Goal: Transaction & Acquisition: Purchase product/service

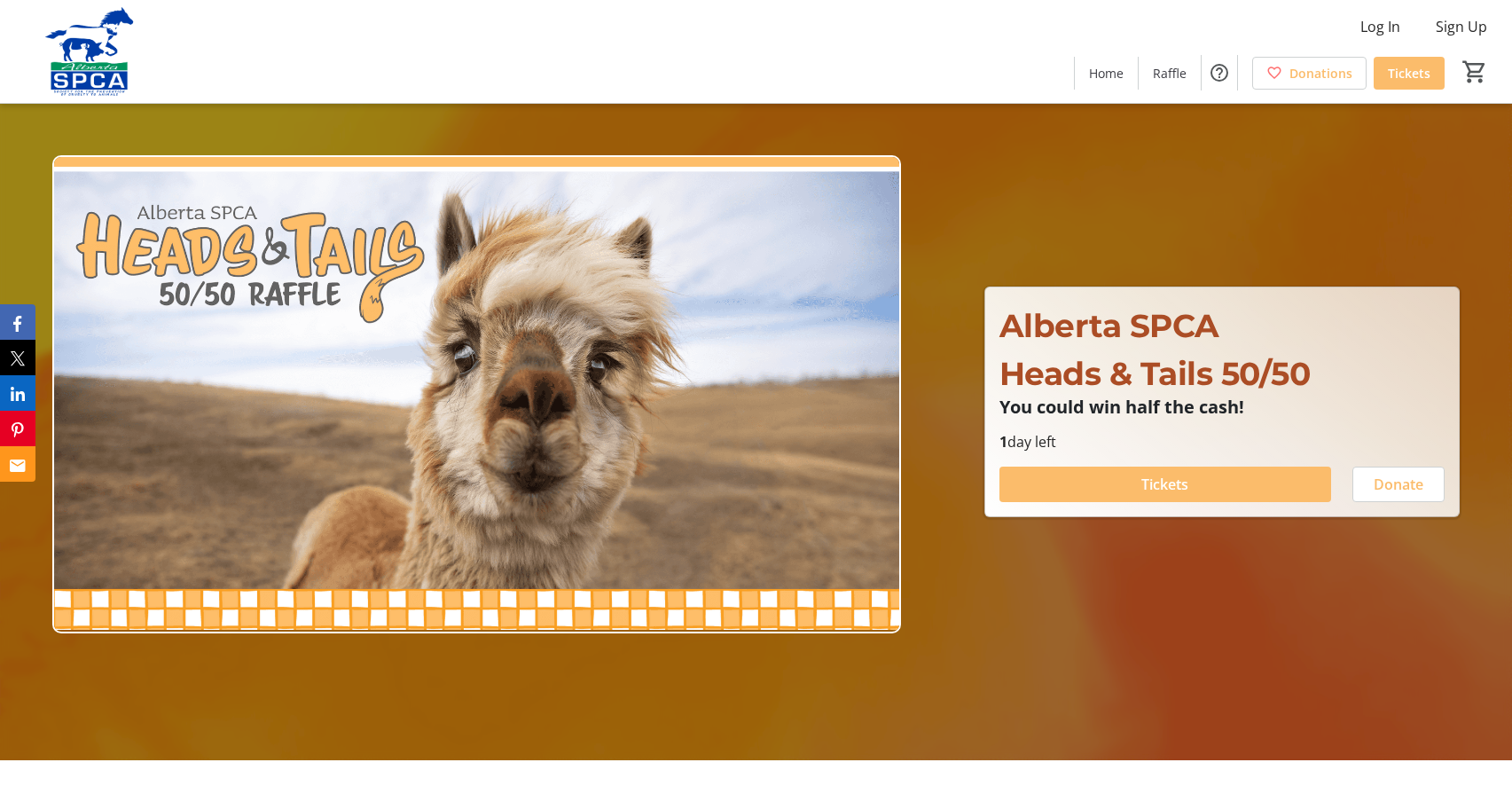
scroll to position [73, 0]
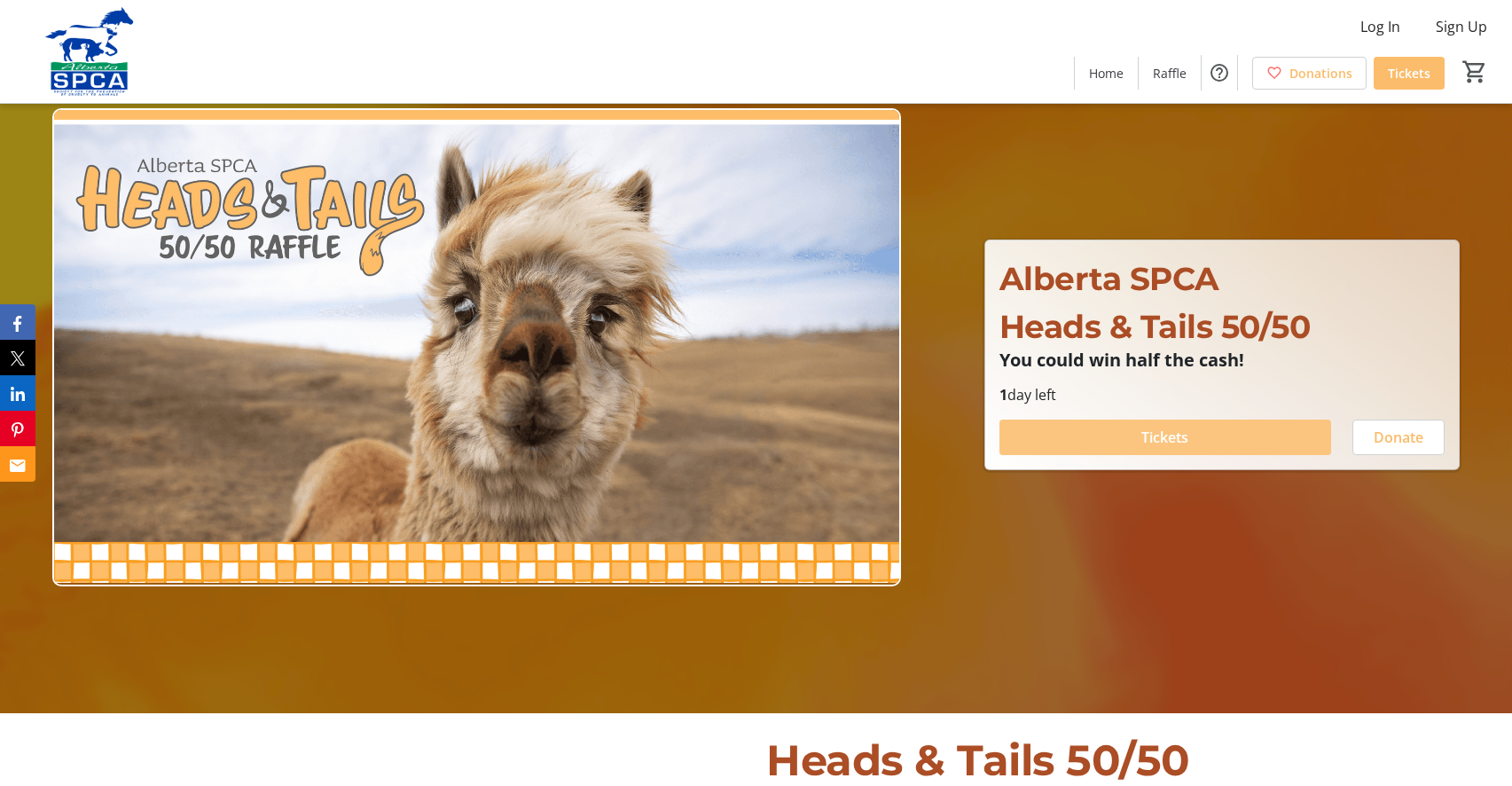
click at [1117, 433] on span at bounding box center [1165, 437] width 331 height 42
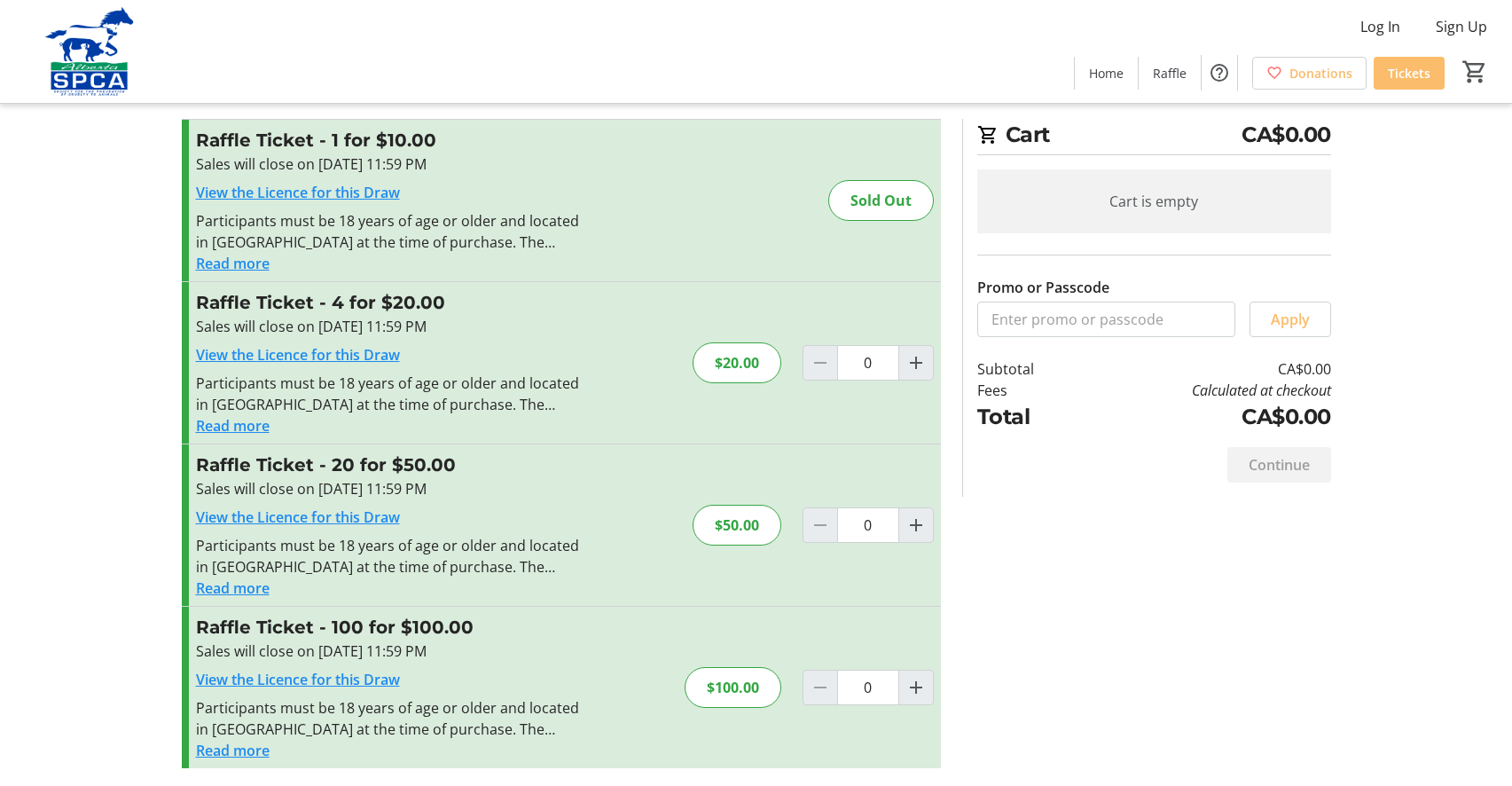
scroll to position [31, 0]
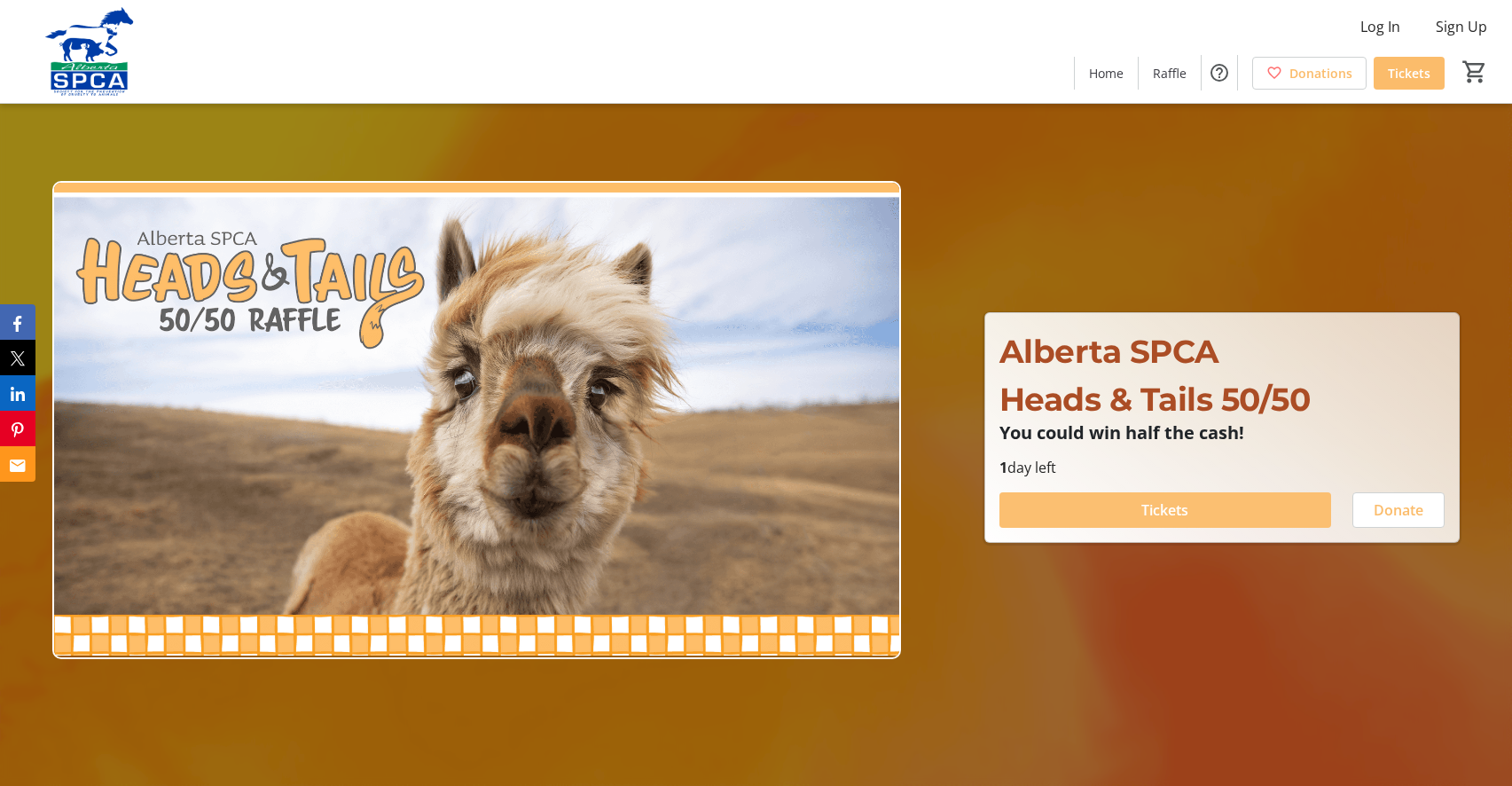
click at [1262, 510] on span at bounding box center [1165, 510] width 331 height 42
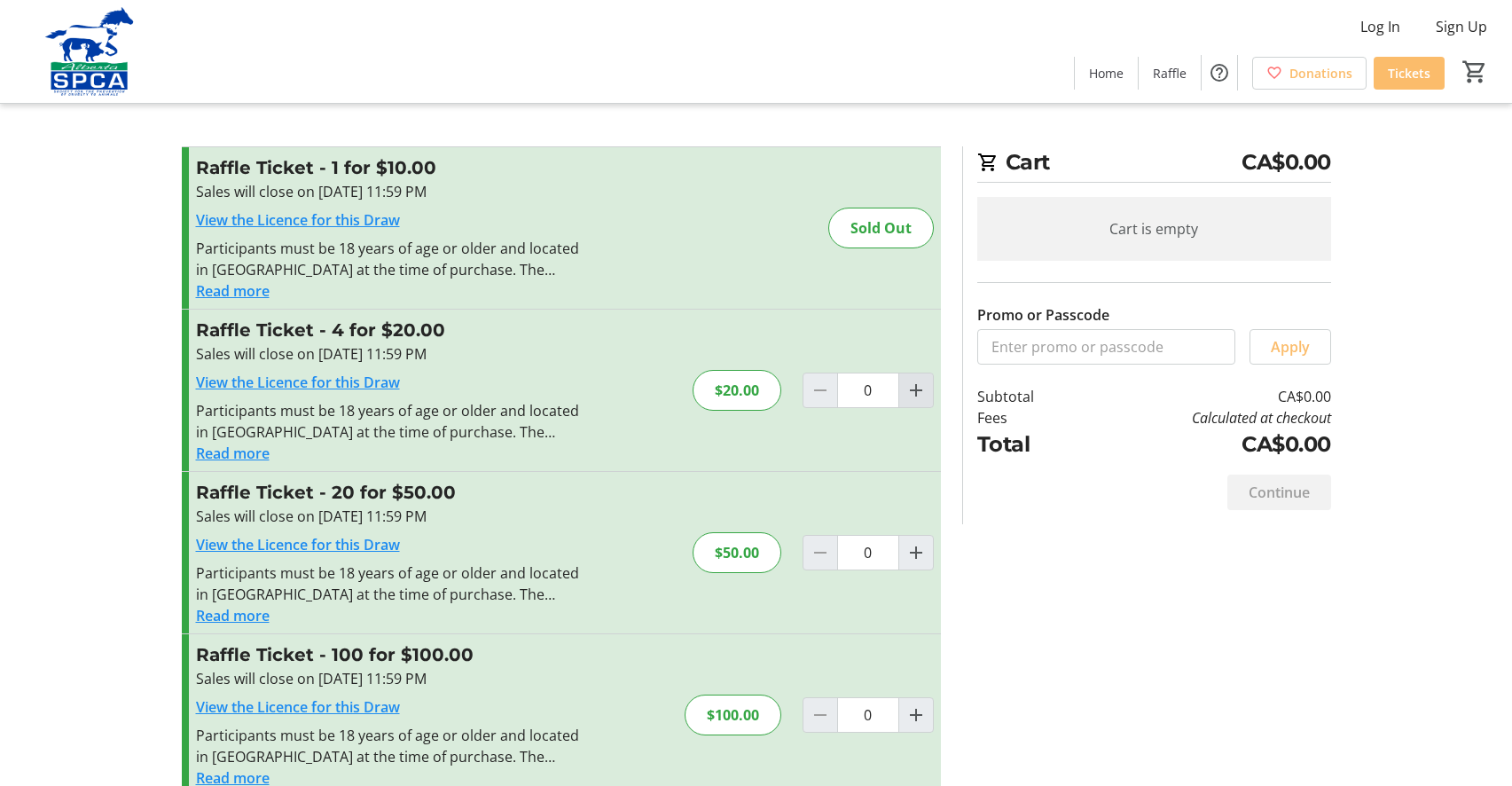
click at [918, 388] on mat-icon "Increment by one" at bounding box center [916, 390] width 21 height 21
type input "1"
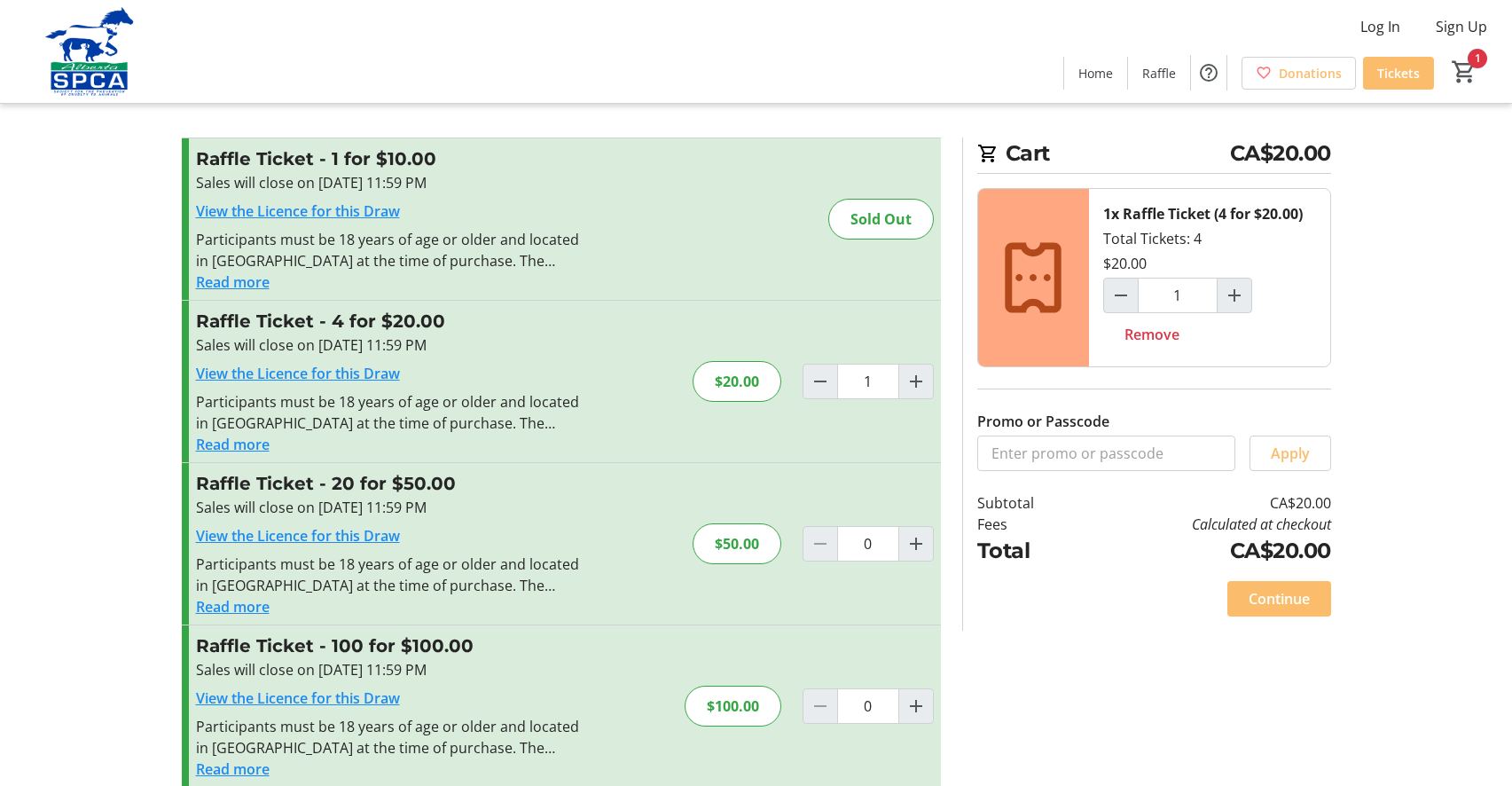
scroll to position [31, 0]
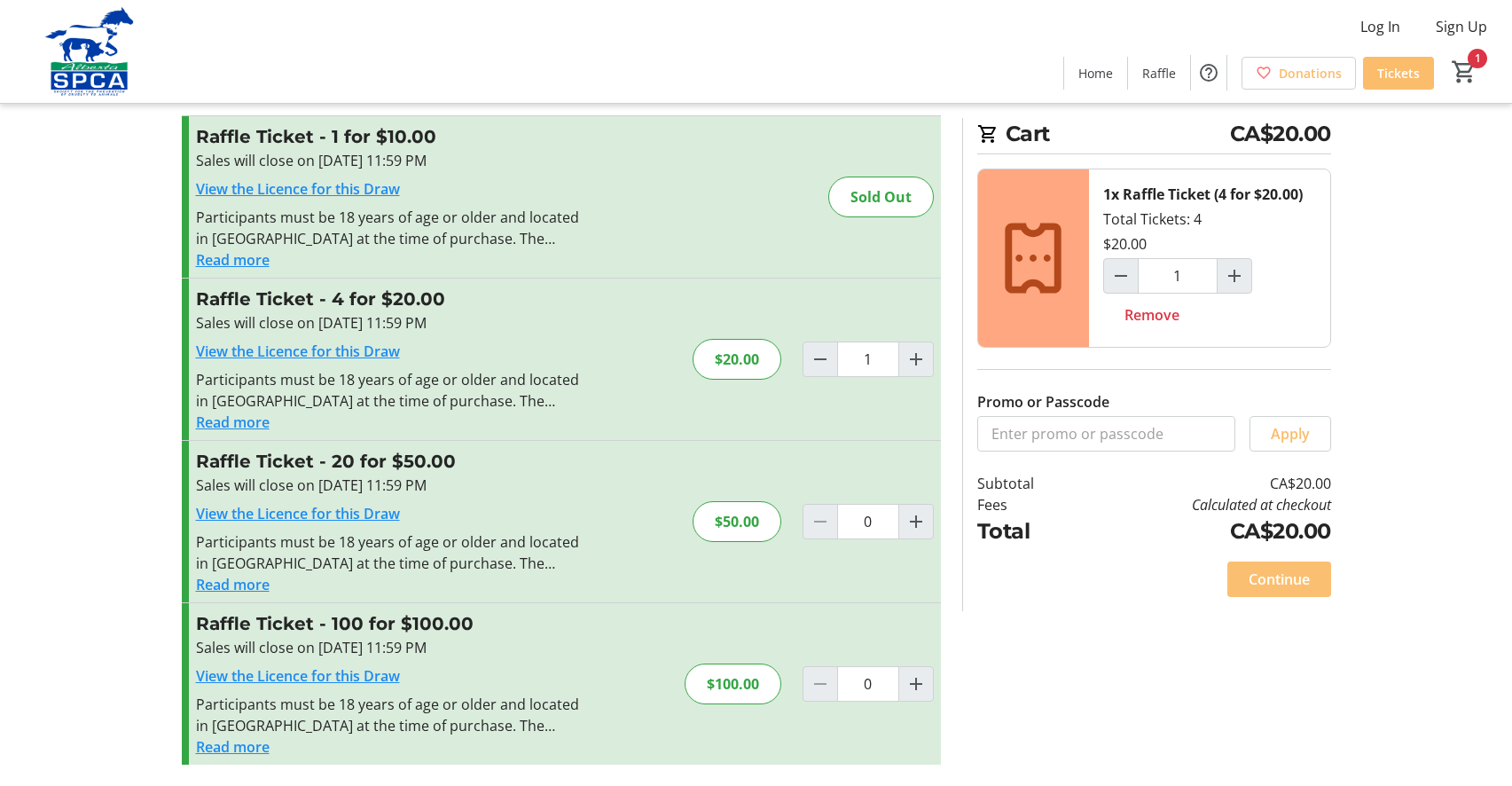
click at [1290, 582] on span "Continue" at bounding box center [1280, 579] width 62 height 21
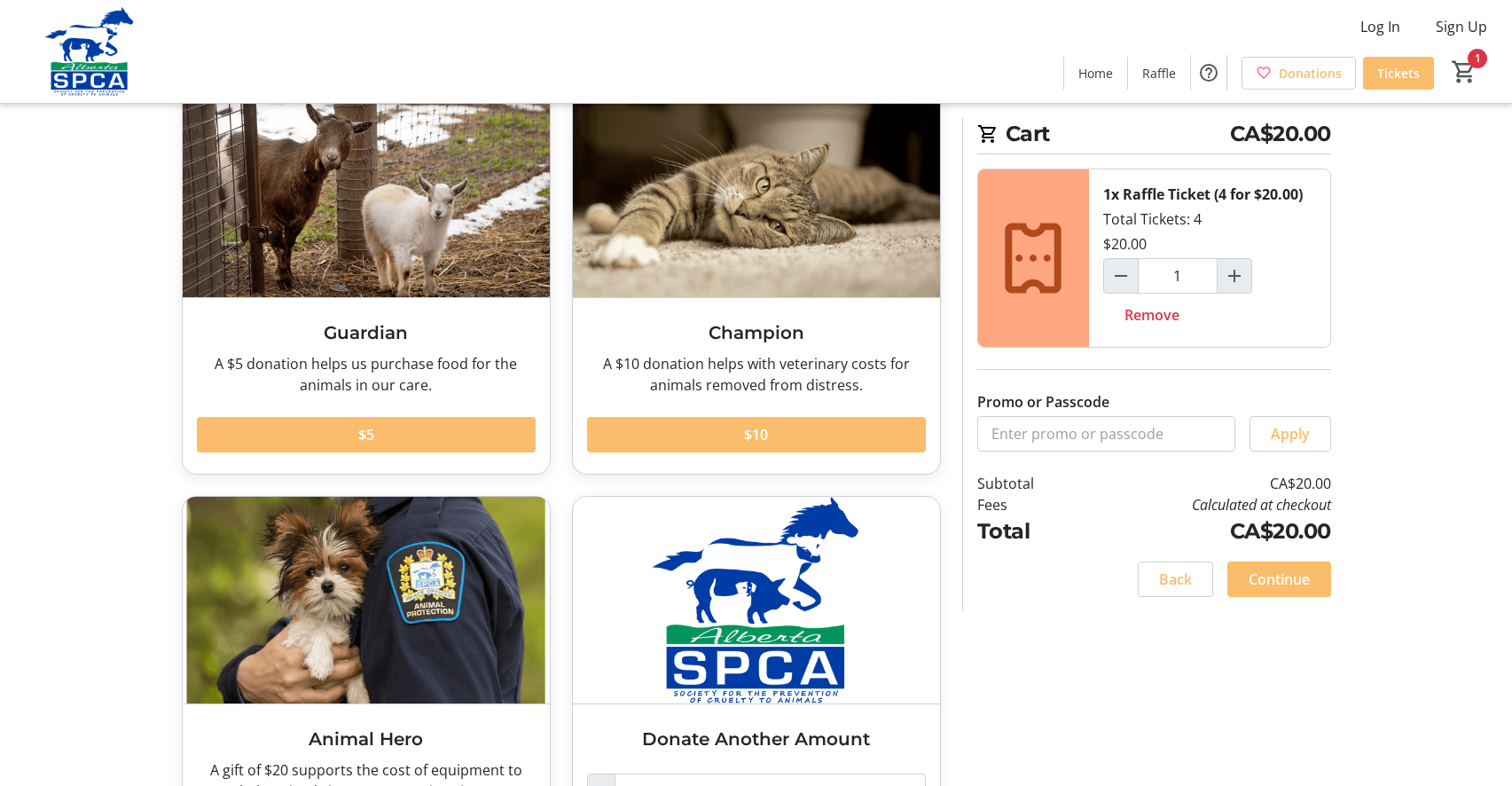
scroll to position [95, 0]
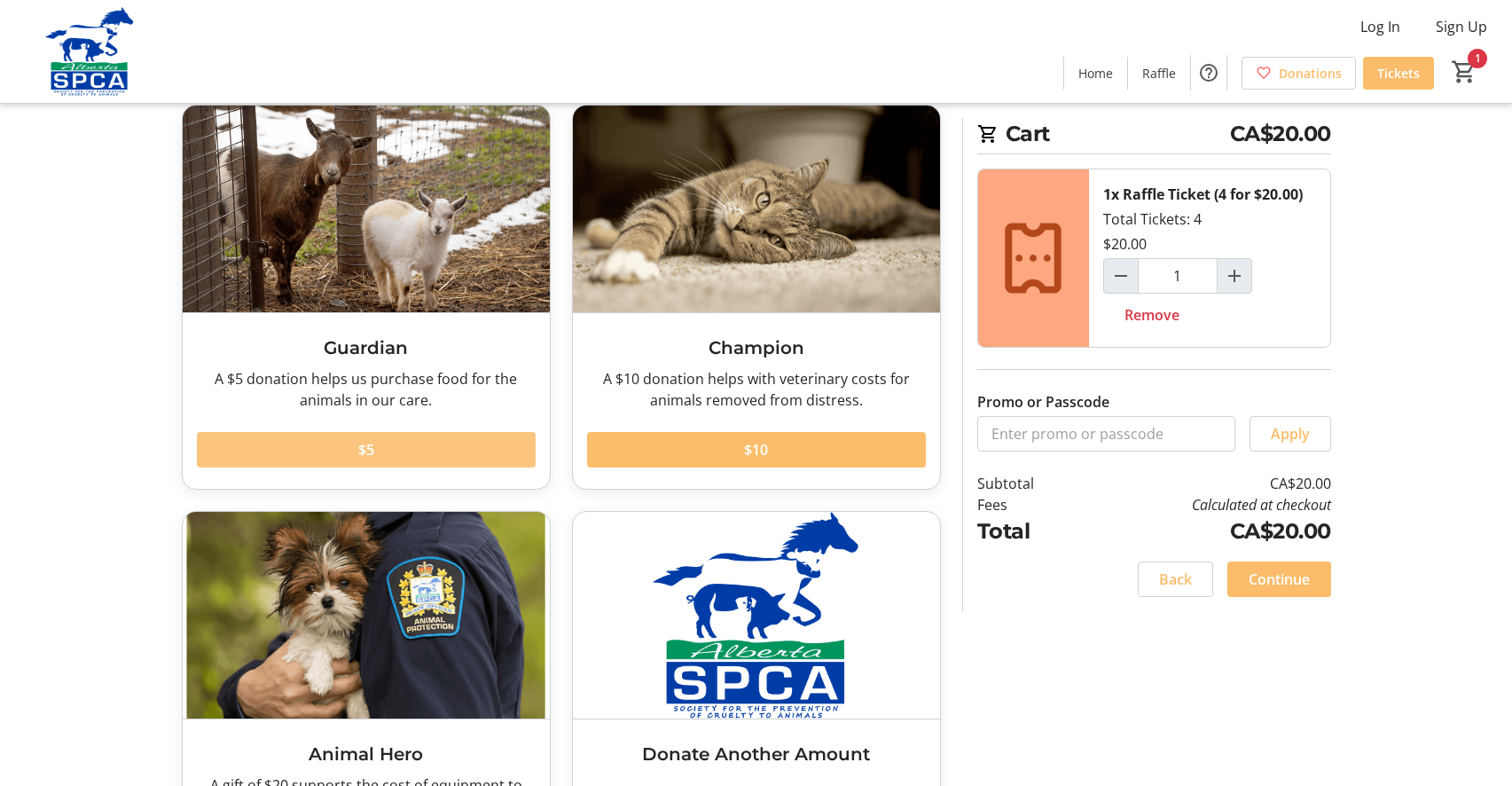
click at [424, 440] on span at bounding box center [366, 450] width 339 height 42
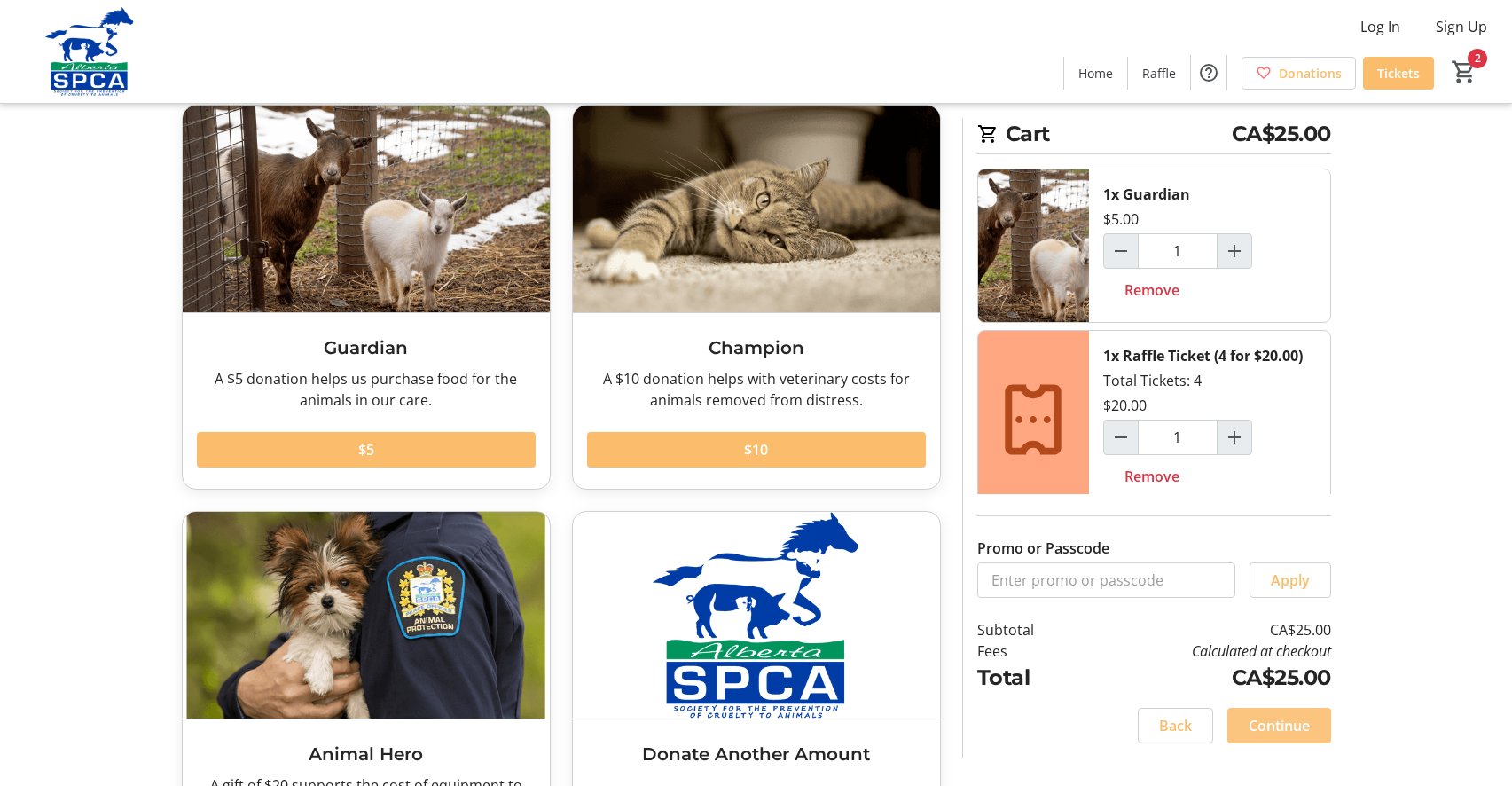
click at [1287, 719] on span "Continue" at bounding box center [1280, 725] width 62 height 21
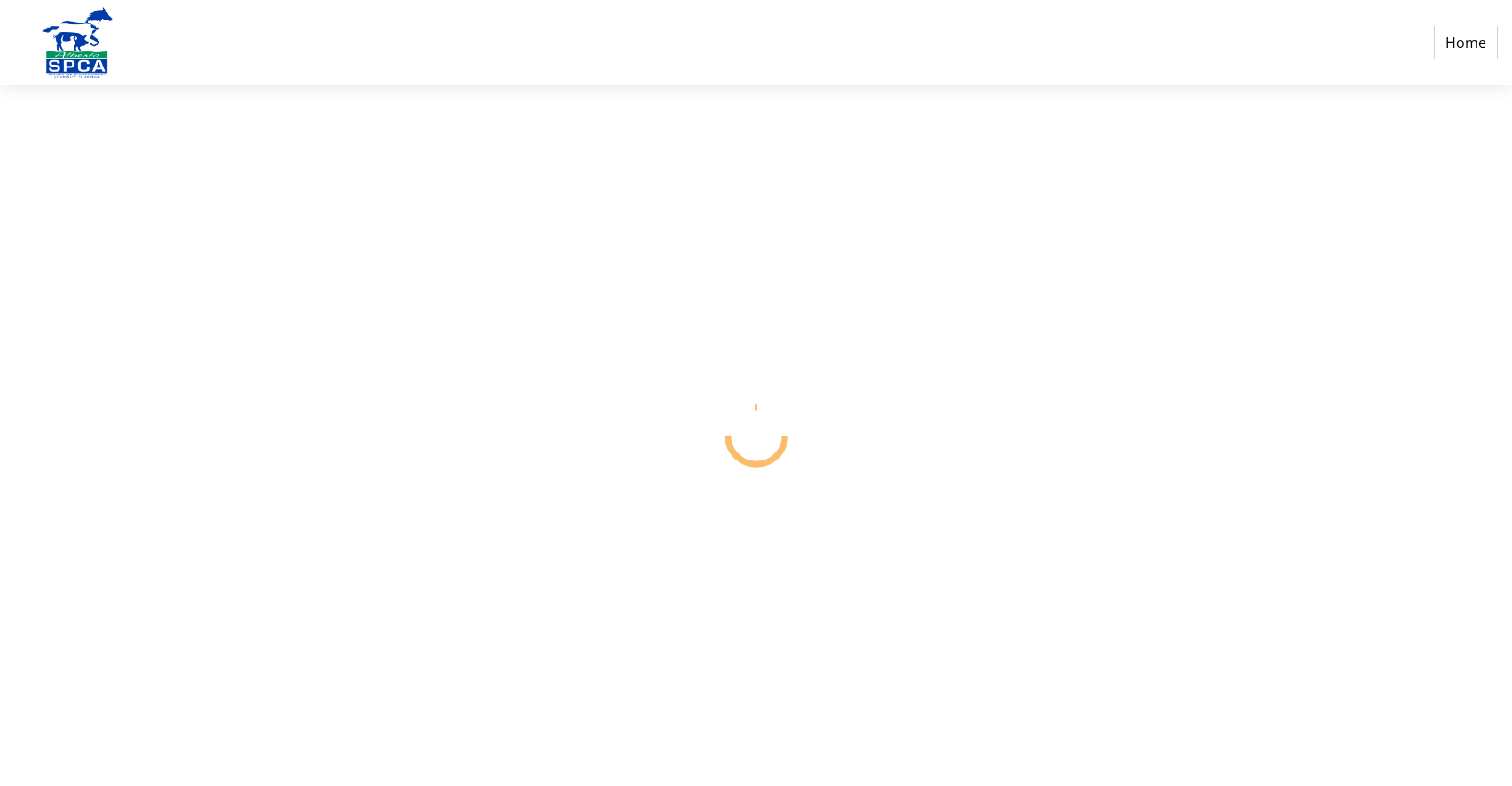
select select "CA"
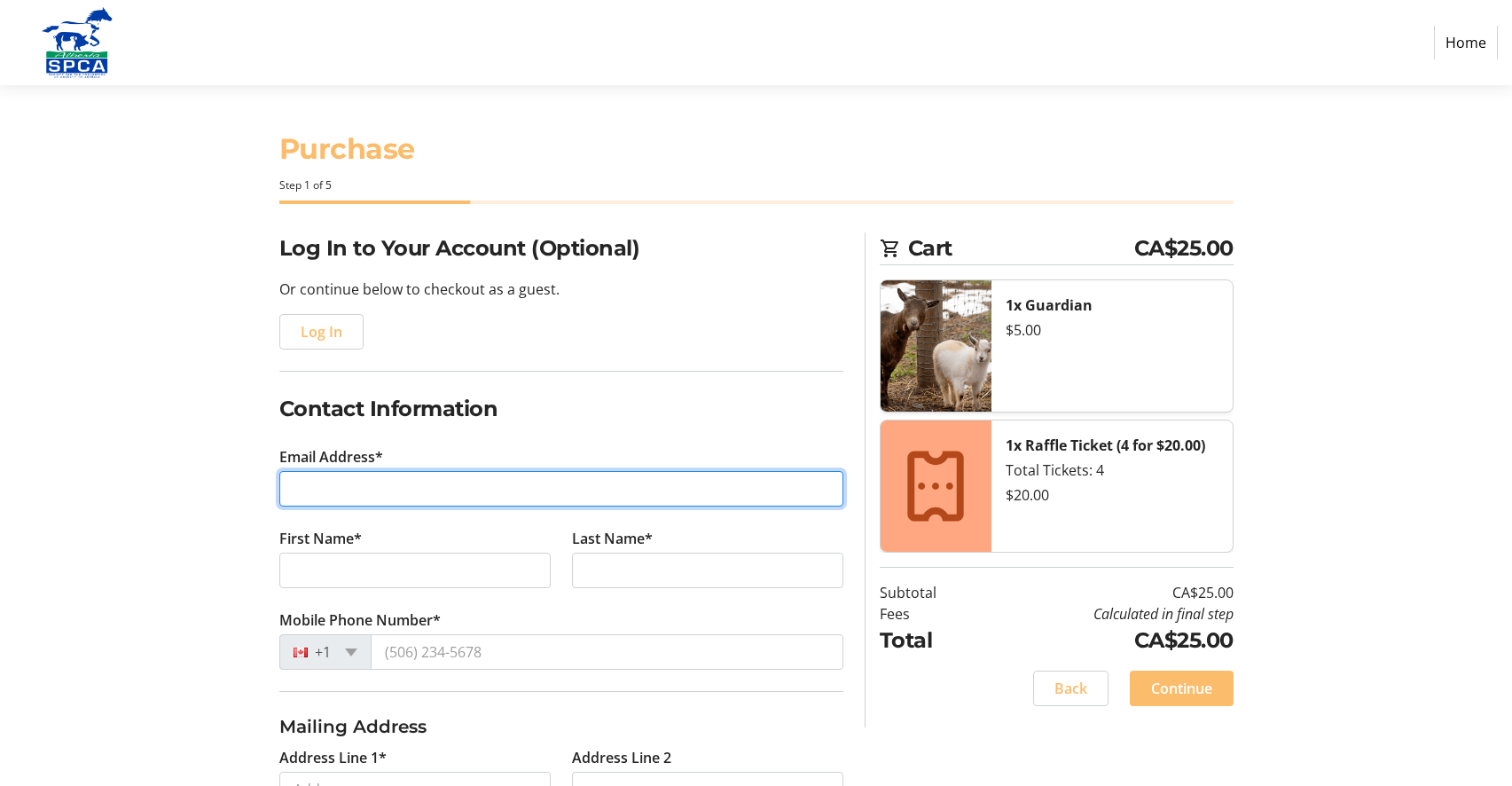
click at [528, 492] on input "Email Address*" at bounding box center [561, 488] width 564 height 36
type input "dthomson@ualberta.ca"
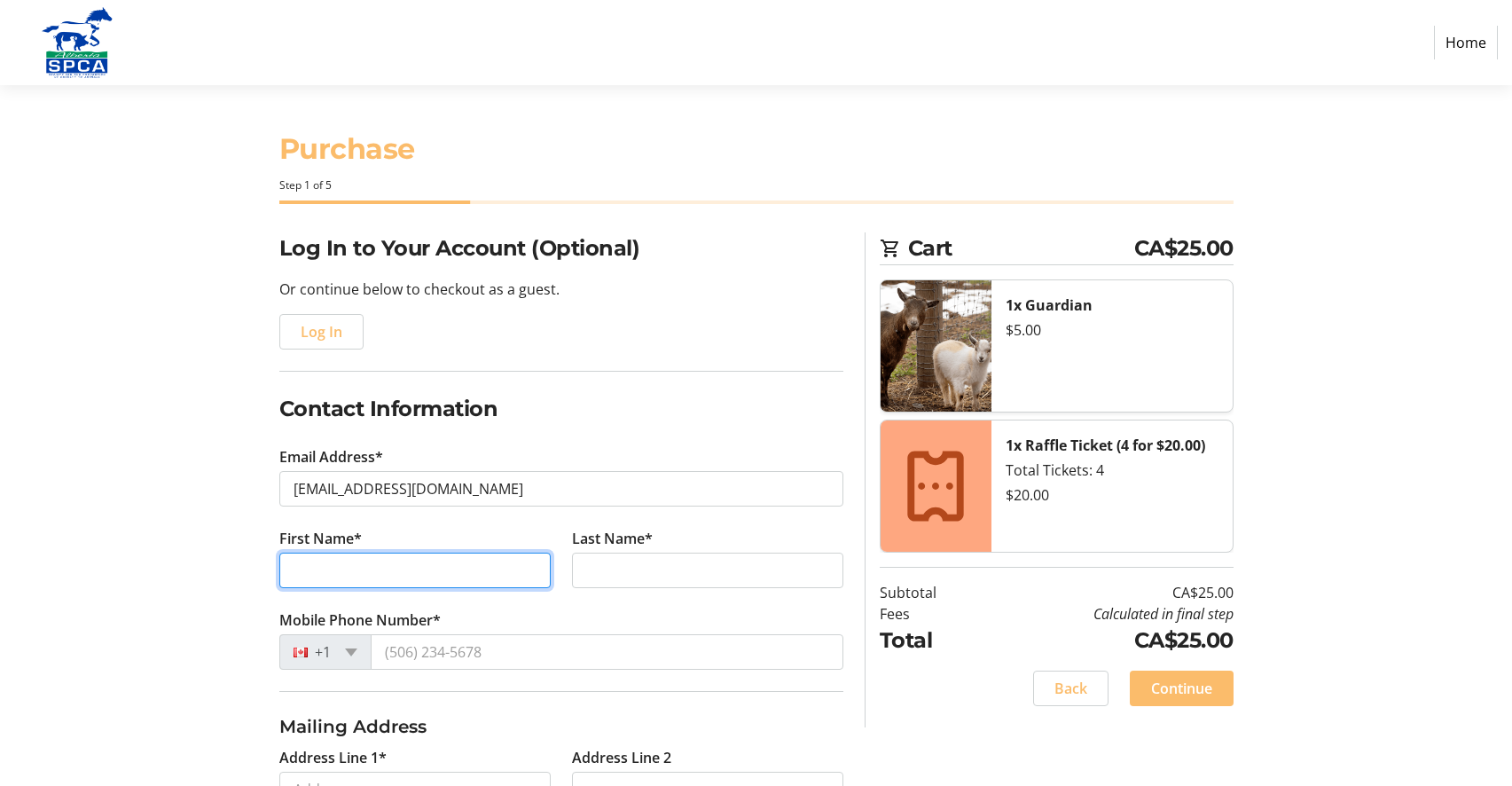
type input "Denise"
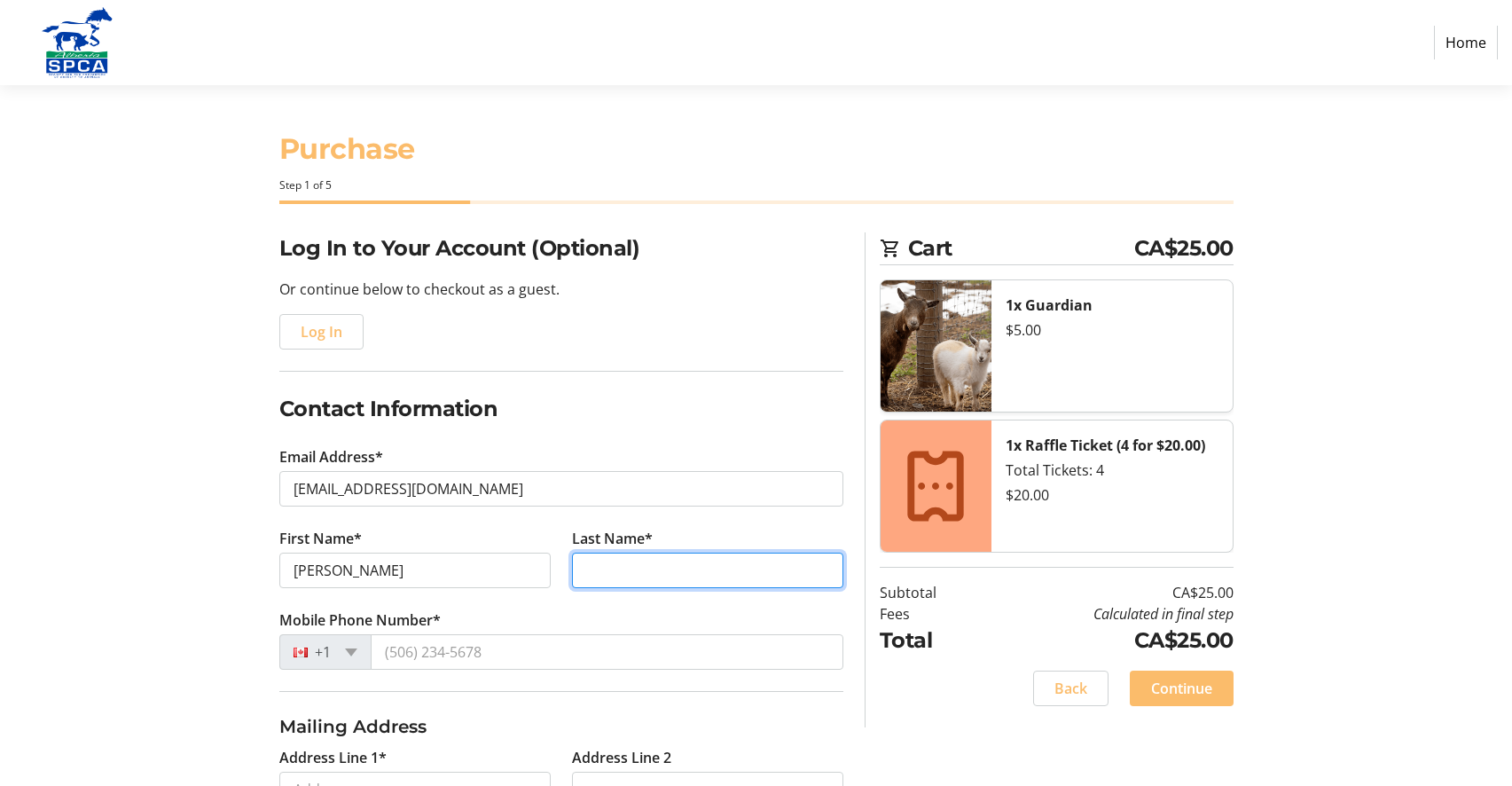
type input "Thomson"
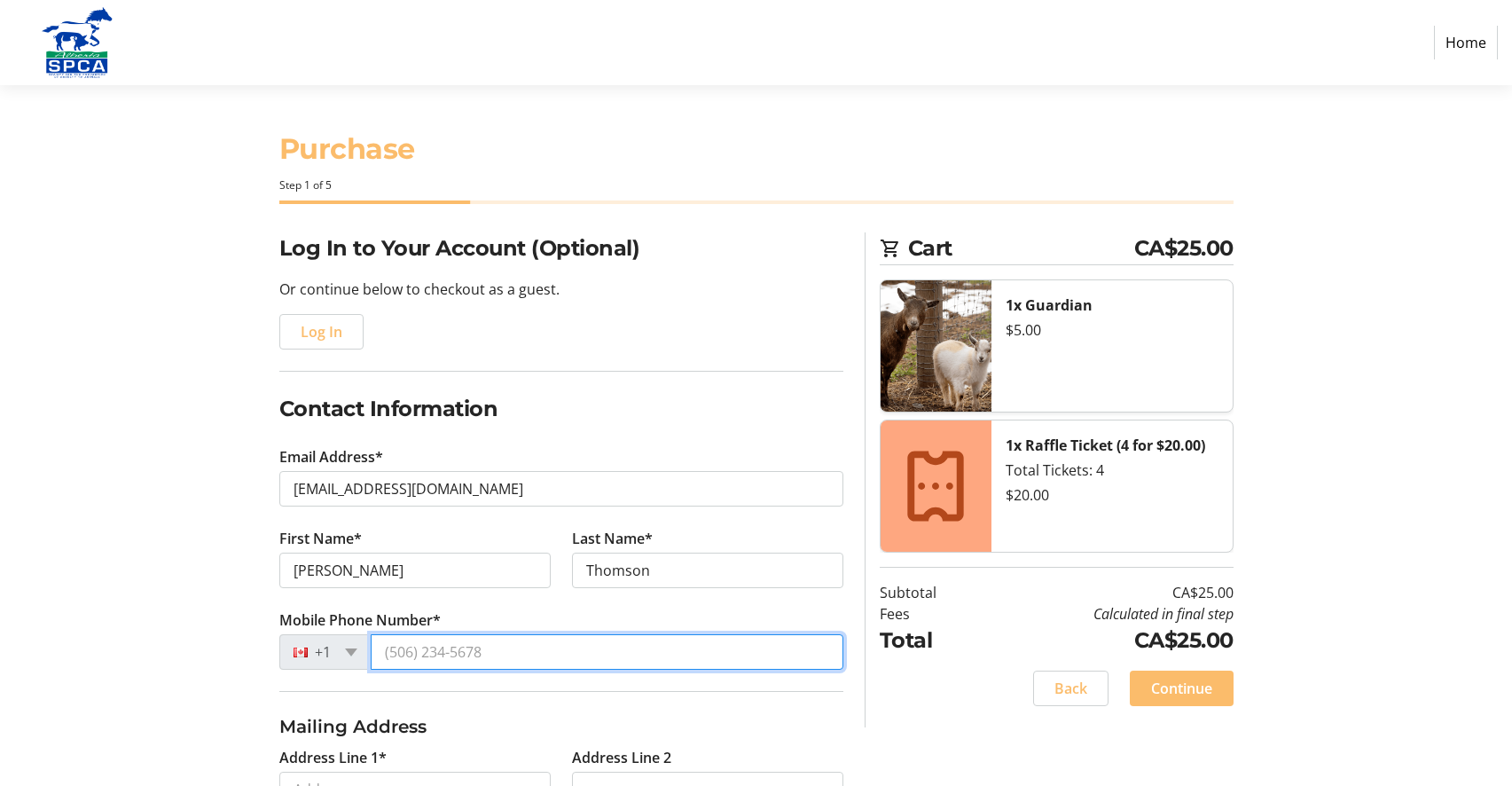
type input "(780) 708-2302"
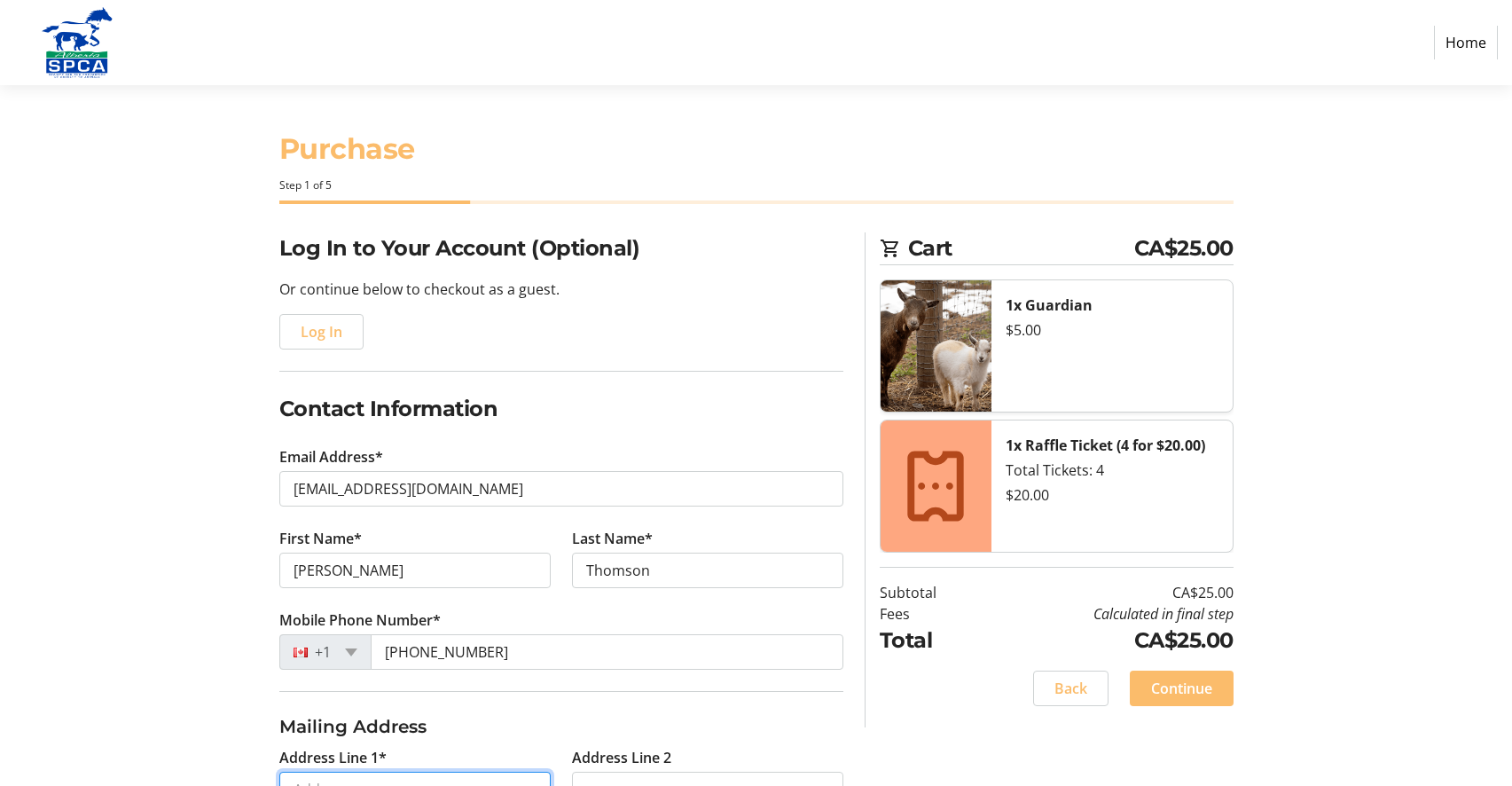
type input "9823 83 Ave NW"
type input "Edmonton"
select select "AB"
type input "T6E 2B8"
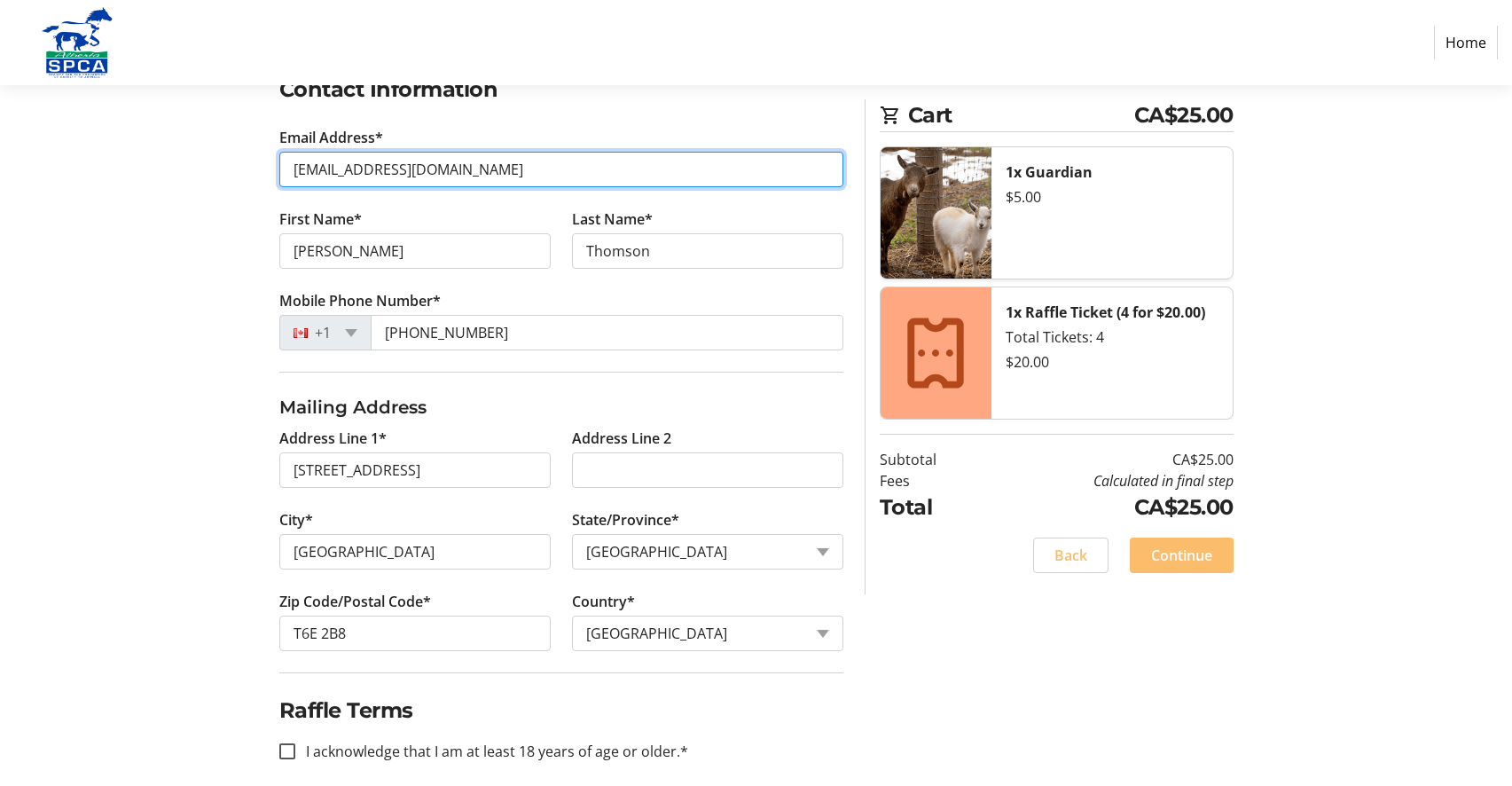
scroll to position [338, 0]
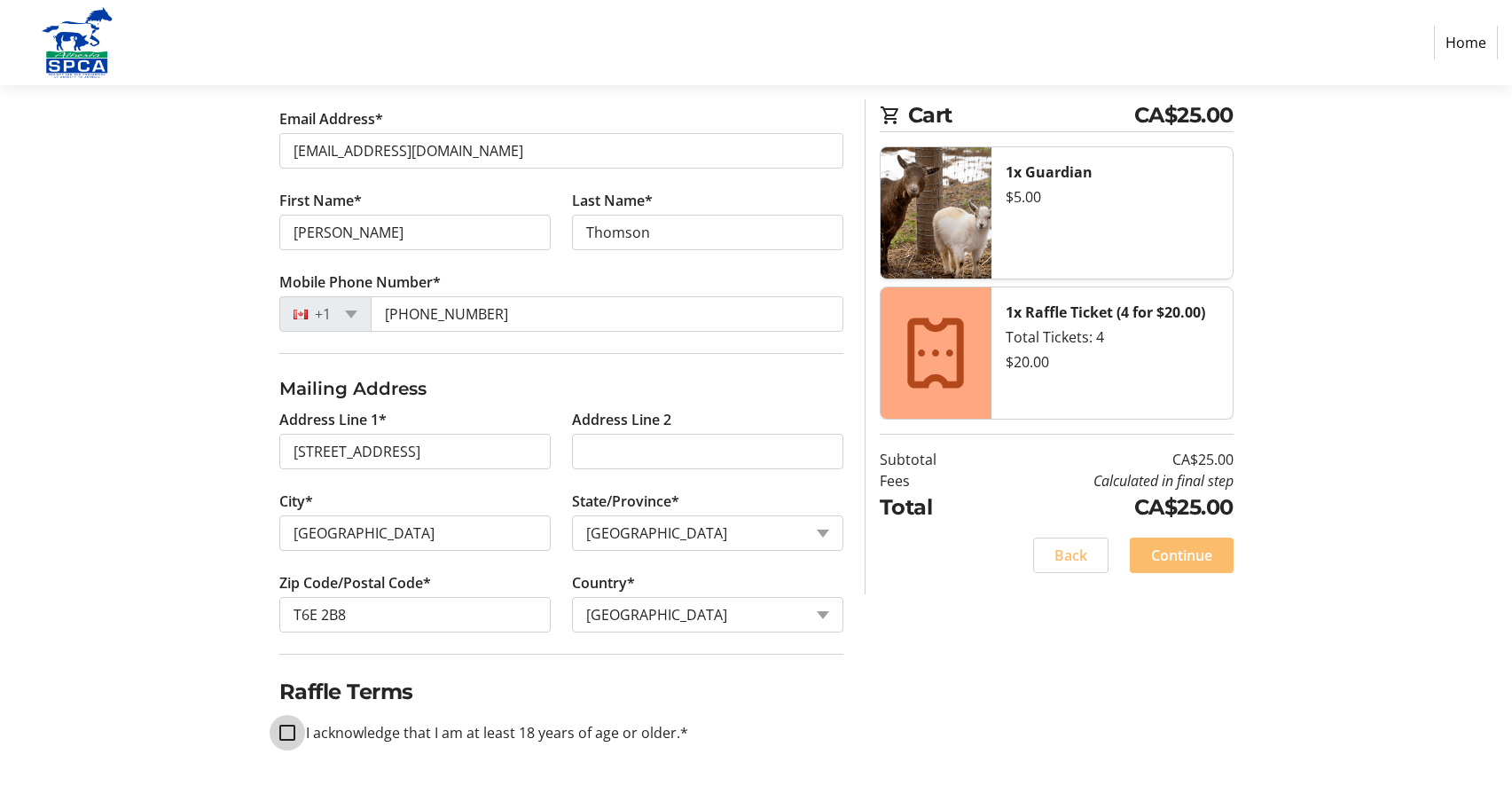
click at [290, 731] on input "I acknowledge that I am at least 18 years of age or older.*" at bounding box center [287, 732] width 16 height 16
checkbox input "true"
click at [1169, 555] on span "Continue" at bounding box center [1182, 555] width 62 height 21
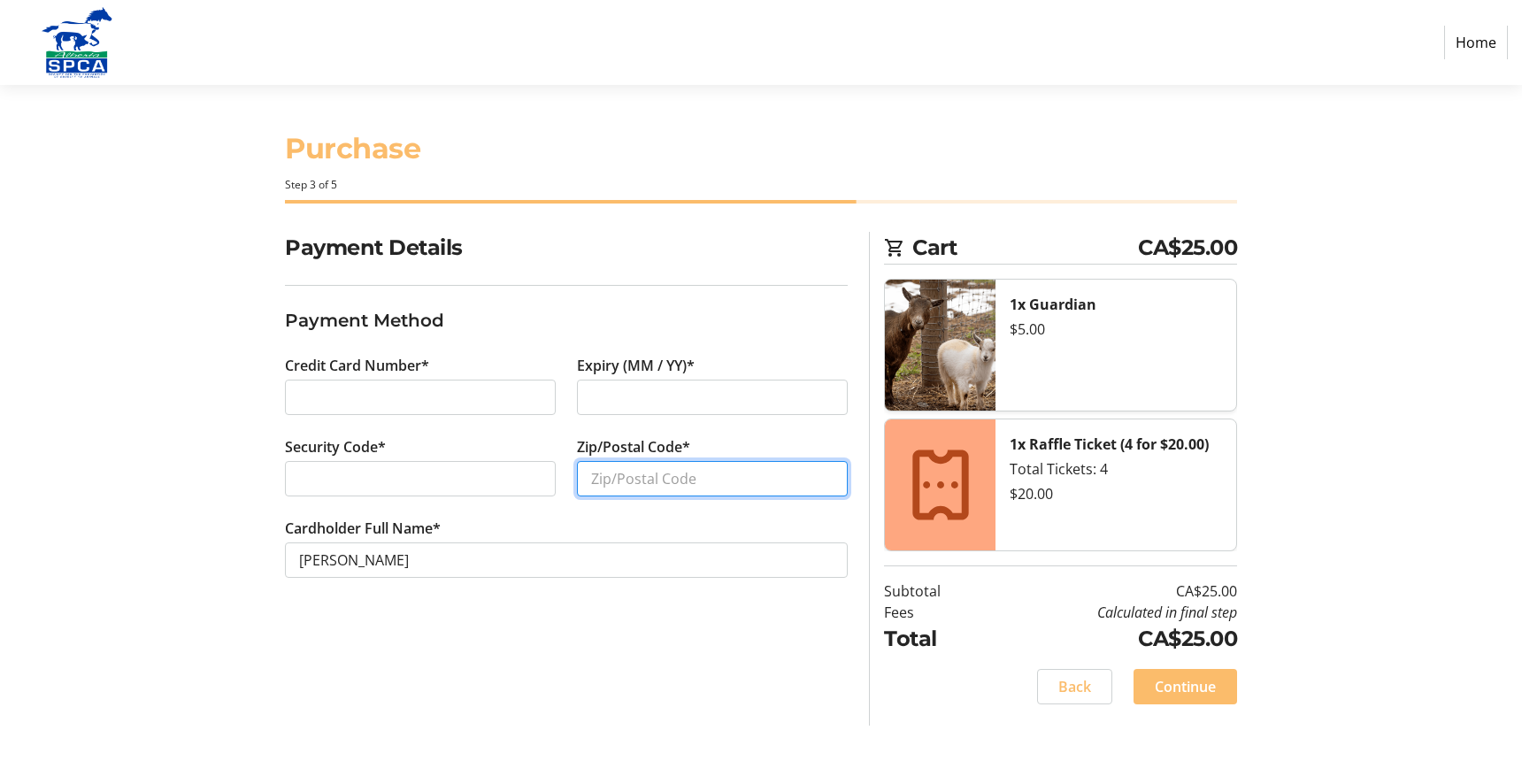
click at [637, 486] on input "Zip/Postal Code*" at bounding box center [712, 478] width 271 height 36
type input "T6E2B8"
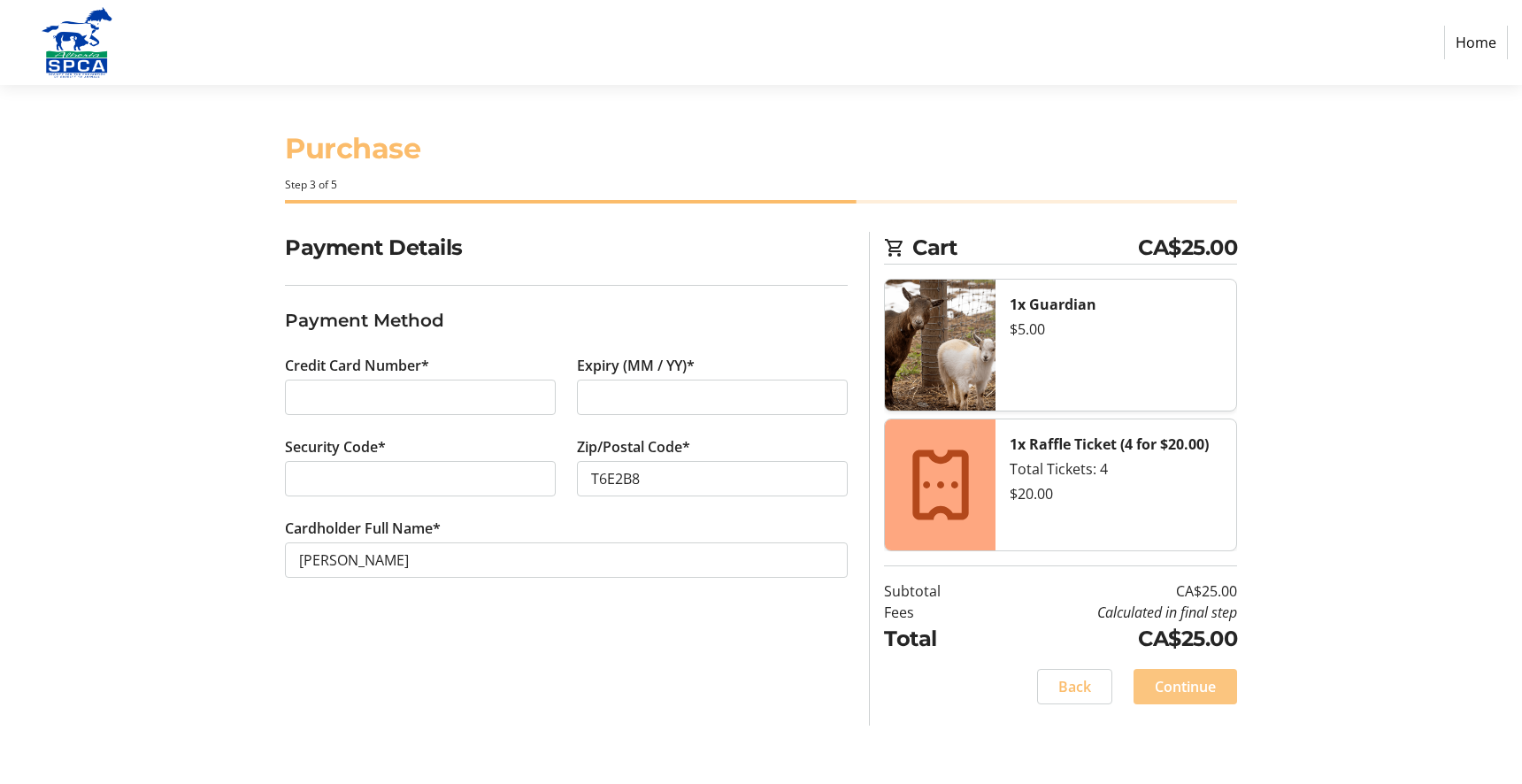
click at [1166, 690] on span "Continue" at bounding box center [1186, 687] width 61 height 21
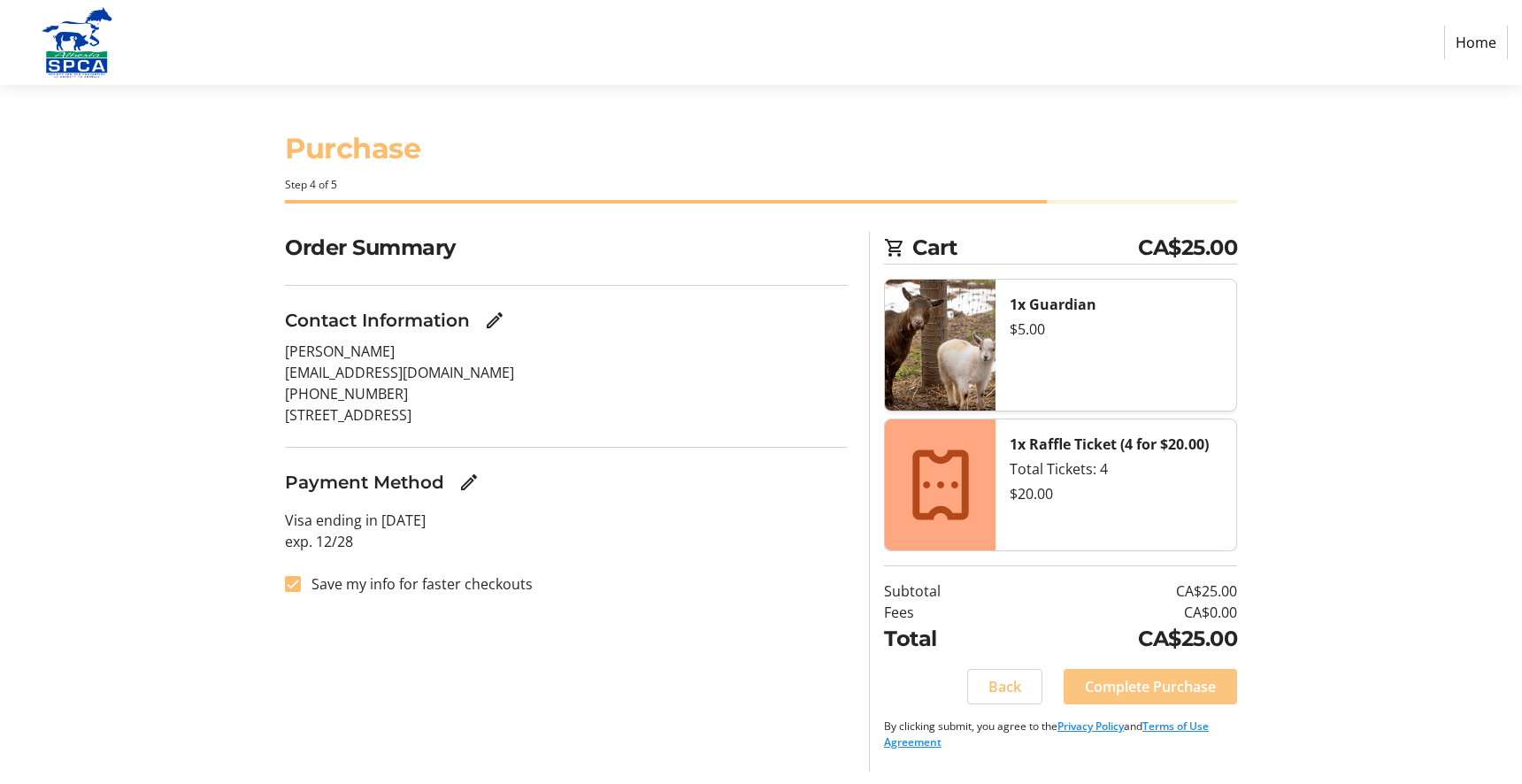
click at [1132, 690] on span "Complete Purchase" at bounding box center [1150, 687] width 131 height 21
